Goal: Task Accomplishment & Management: Use online tool/utility

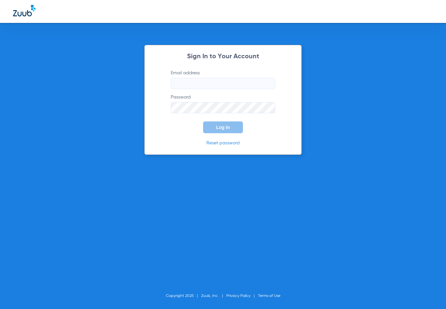
click at [255, 84] on input "Email address" at bounding box center [223, 83] width 105 height 11
click at [215, 83] on input "Email address" at bounding box center [223, 83] width 105 height 11
paste input "[EMAIL_ADDRESS][DOMAIN_NAME]"
type input "[EMAIL_ADDRESS][DOMAIN_NAME]"
click at [230, 129] on button "Log In" at bounding box center [223, 127] width 40 height 12
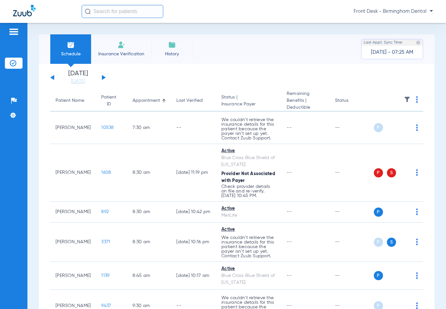
click at [102, 75] on button at bounding box center [104, 77] width 4 height 5
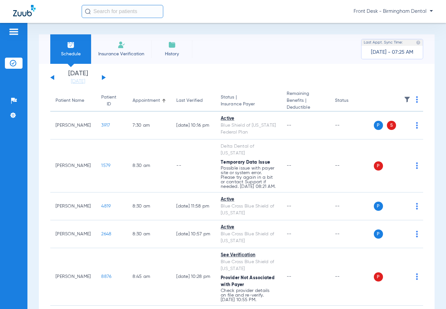
click at [121, 46] on img at bounding box center [122, 45] width 8 height 8
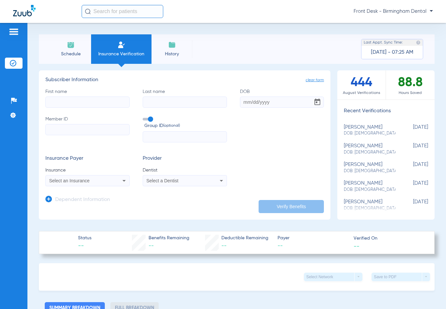
click at [74, 45] on img at bounding box center [71, 45] width 8 height 8
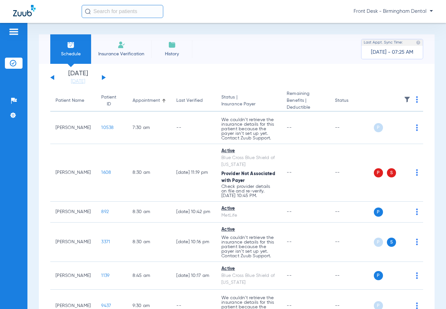
click at [102, 79] on button at bounding box center [104, 77] width 4 height 5
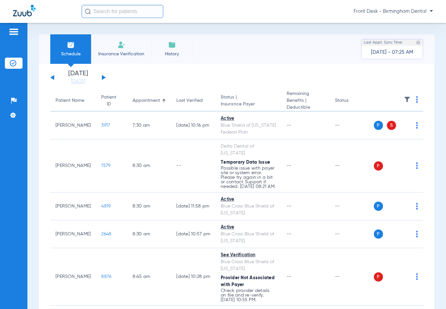
click at [413, 96] on th at bounding box center [399, 100] width 50 height 21
click at [416, 99] on img at bounding box center [417, 99] width 2 height 7
click at [387, 97] on div at bounding box center [223, 154] width 446 height 309
click at [404, 100] on img at bounding box center [407, 99] width 7 height 7
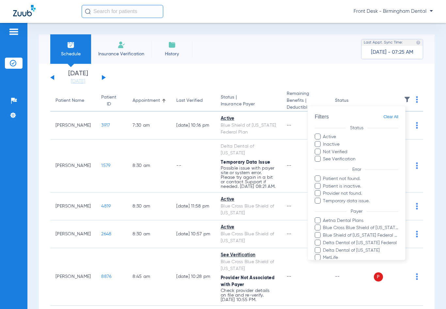
click at [402, 98] on div at bounding box center [223, 154] width 446 height 309
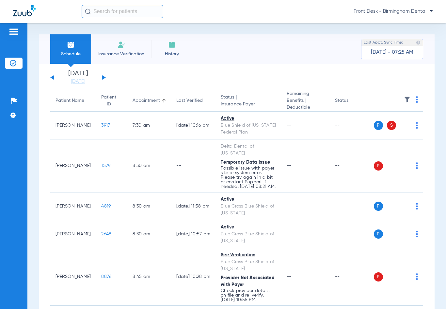
click at [404, 98] on img at bounding box center [407, 99] width 7 height 7
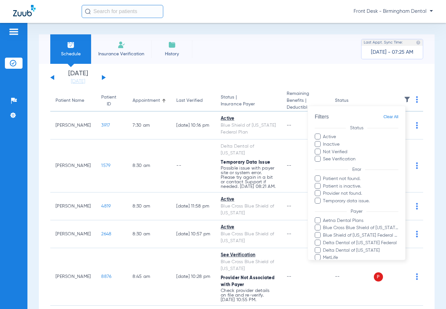
click at [411, 94] on div at bounding box center [223, 154] width 446 height 309
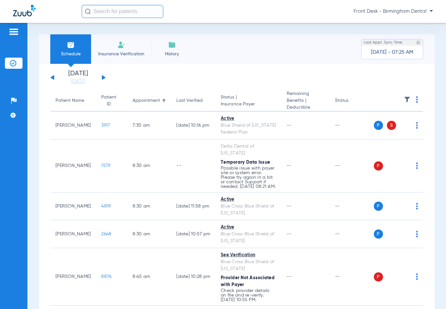
click at [411, 99] on th at bounding box center [399, 100] width 50 height 21
click at [416, 99] on img at bounding box center [417, 99] width 2 height 7
click at [248, 69] on div at bounding box center [223, 154] width 446 height 309
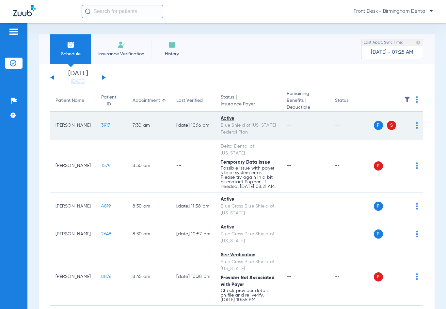
click at [101, 125] on span "3917" at bounding box center [105, 125] width 9 height 5
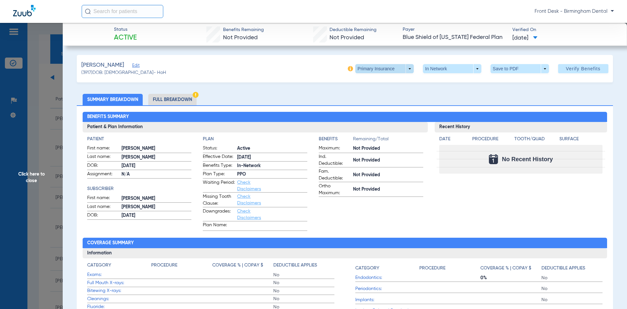
click at [382, 68] on span at bounding box center [385, 69] width 16 height 16
click at [385, 95] on span "Secondary Insurance" at bounding box center [377, 94] width 43 height 5
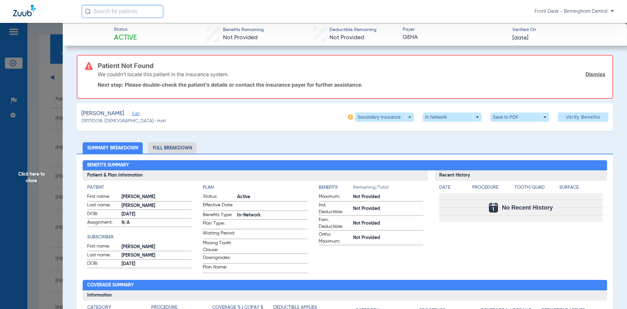
click at [45, 117] on span "Click here to close" at bounding box center [31, 177] width 63 height 309
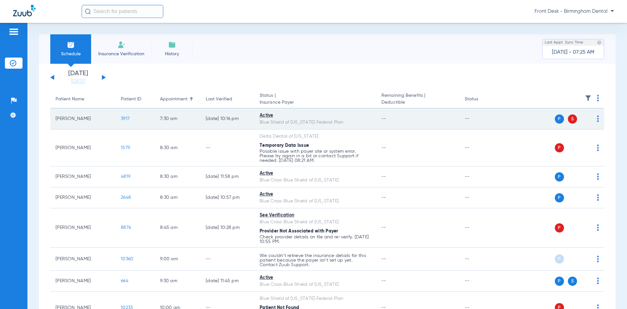
click at [125, 116] on span "3917" at bounding box center [125, 118] width 9 height 5
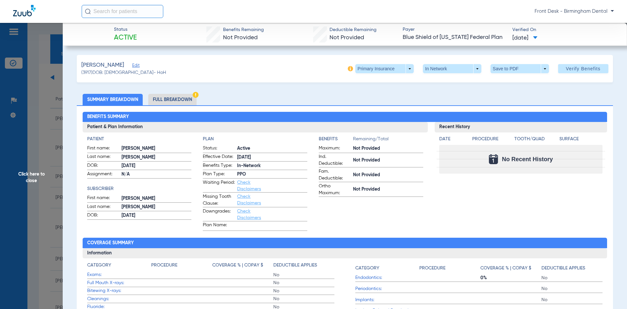
click at [190, 100] on li "Full Breakdown" at bounding box center [172, 99] width 48 height 11
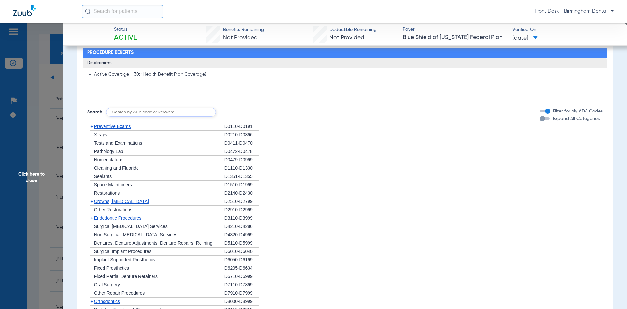
scroll to position [439, 0]
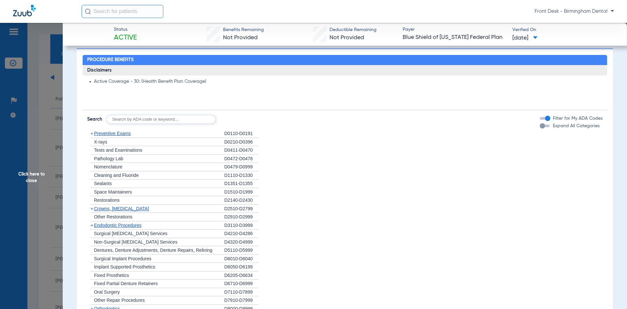
click at [446, 126] on button "Expand All Categories" at bounding box center [546, 126] width 12 height 3
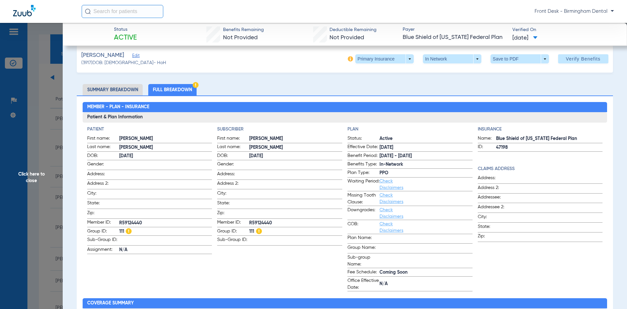
scroll to position [0, 0]
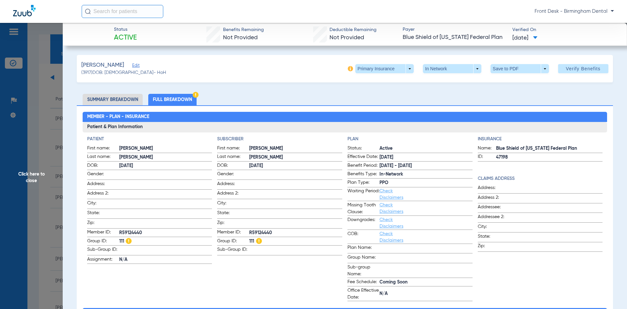
click at [40, 173] on span "Click here to close" at bounding box center [31, 177] width 63 height 309
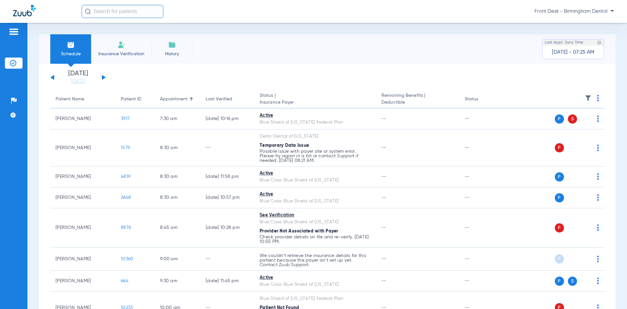
click at [446, 10] on span "Front Desk - Birmingham Dental" at bounding box center [574, 11] width 79 height 7
click at [417, 35] on div at bounding box center [313, 154] width 627 height 309
click at [11, 115] on img at bounding box center [13, 115] width 7 height 7
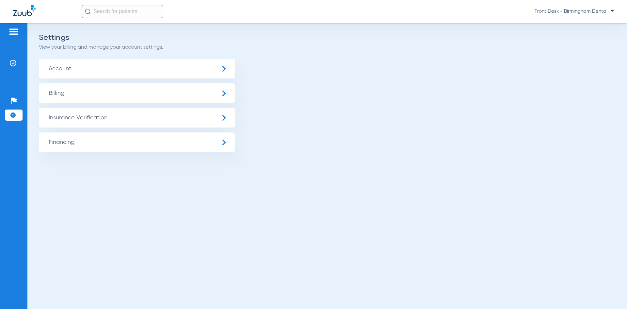
click at [66, 69] on span "Account" at bounding box center [137, 69] width 196 height 20
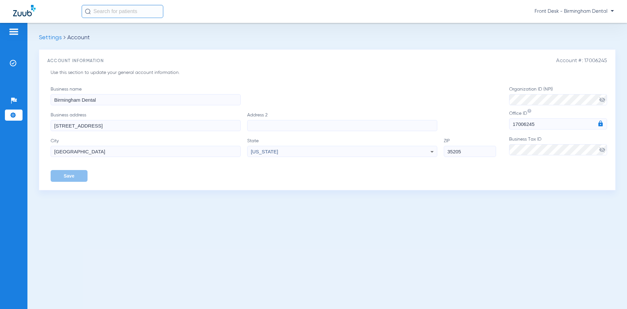
click at [14, 34] on img at bounding box center [13, 32] width 10 height 8
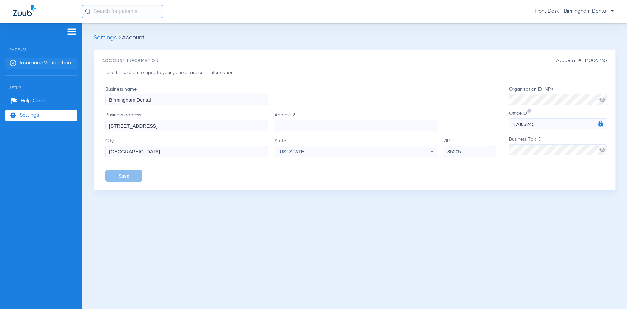
click at [63, 62] on span "Insurance Verification" at bounding box center [45, 63] width 51 height 7
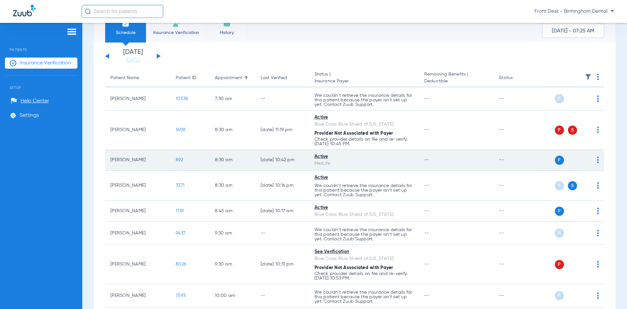
scroll to position [33, 0]
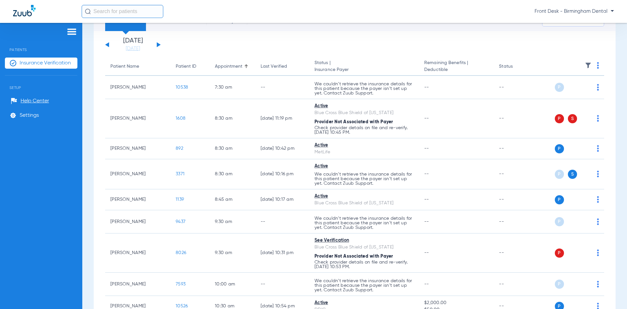
click at [157, 44] on button at bounding box center [159, 44] width 4 height 5
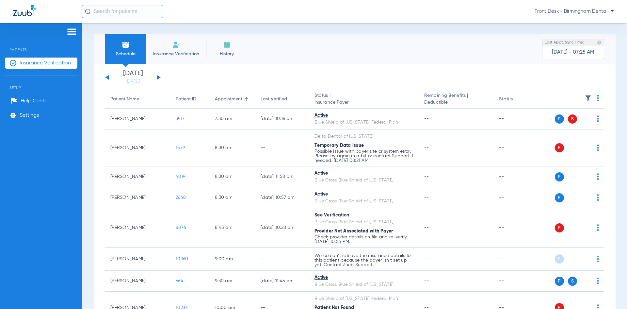
click at [374, 83] on app-single-date-navigator "[DATE] [DATE] [DATE] [DATE] [DATE] [DATE] [DATE] [DATE] [DATE] [DATE] [DATE] [D…" at bounding box center [354, 77] width 499 height 14
